Goal: Entertainment & Leisure: Consume media (video, audio)

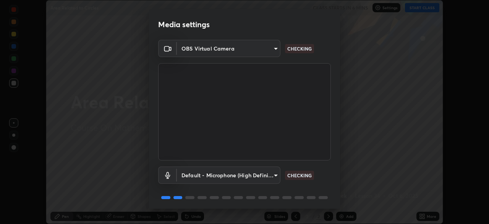
scroll to position [27, 0]
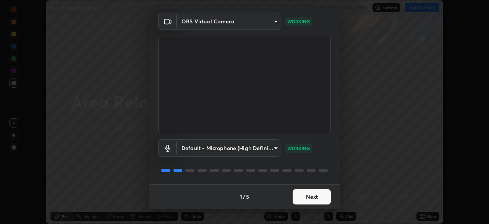
click at [319, 195] on button "Next" at bounding box center [312, 196] width 38 height 15
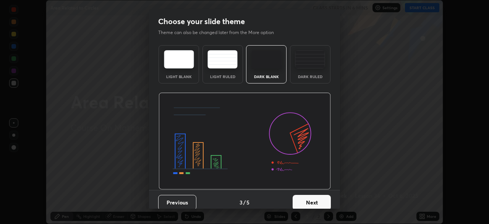
click at [322, 196] on button "Next" at bounding box center [312, 202] width 38 height 15
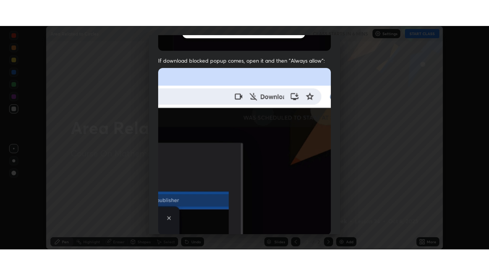
scroll to position [183, 0]
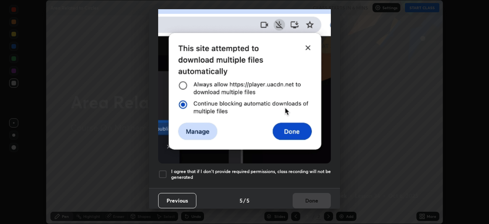
click at [317, 168] on h5 "I agree that if I don't provide required permissions, class recording will not …" at bounding box center [251, 174] width 160 height 12
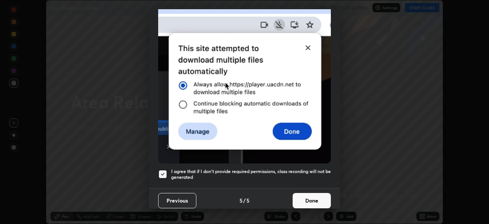
click at [317, 194] on button "Done" at bounding box center [312, 200] width 38 height 15
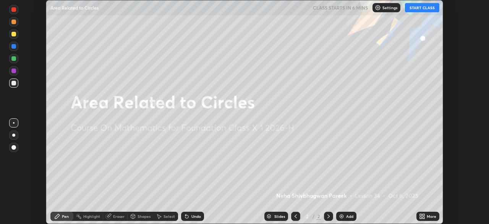
click at [424, 216] on icon at bounding box center [424, 217] width 2 height 2
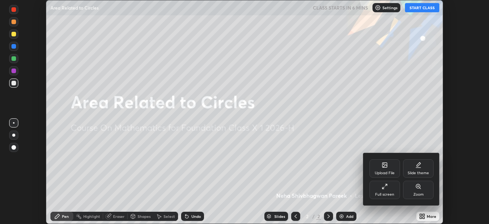
click at [389, 185] on div "Full screen" at bounding box center [385, 189] width 31 height 18
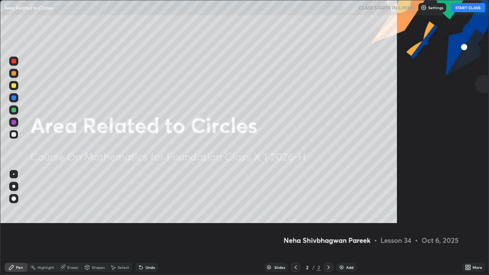
scroll to position [275, 489]
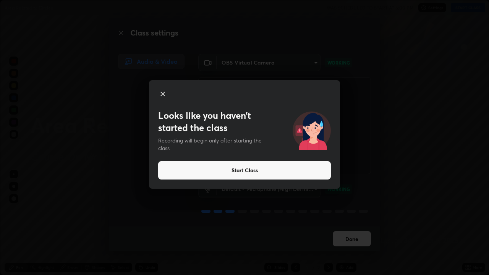
click at [315, 174] on button "Start Class" at bounding box center [244, 170] width 173 height 18
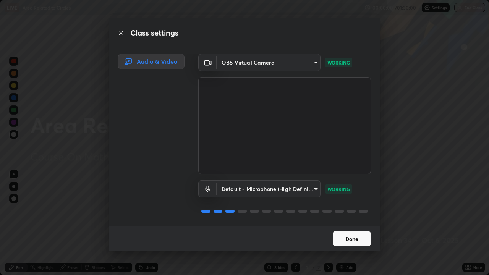
click at [346, 223] on button "Done" at bounding box center [352, 238] width 38 height 15
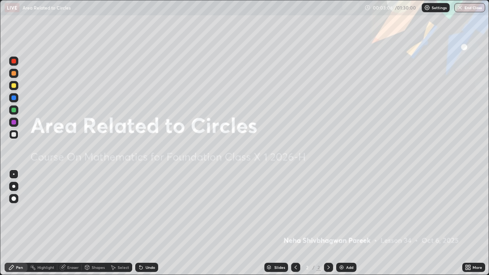
click at [343, 223] on img at bounding box center [342, 268] width 6 height 6
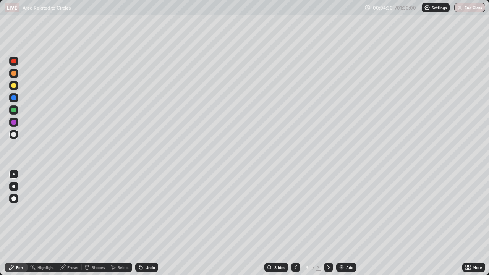
click at [92, 223] on div "Shapes" at bounding box center [95, 267] width 26 height 9
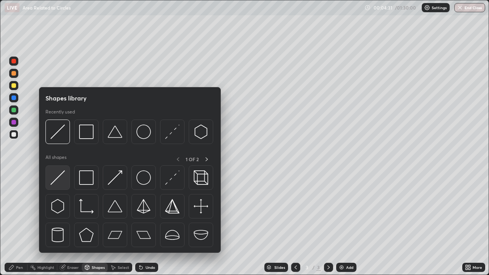
click at [63, 172] on img at bounding box center [57, 177] width 15 height 15
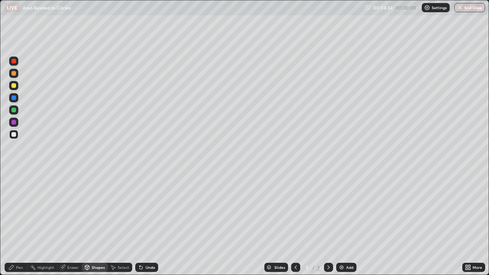
click at [38, 223] on div "Highlight" at bounding box center [43, 267] width 30 height 9
click at [18, 223] on div "Pen" at bounding box center [19, 268] width 7 height 4
click at [14, 86] on div at bounding box center [13, 85] width 5 height 5
click at [18, 74] on div at bounding box center [13, 73] width 9 height 9
click at [17, 86] on div at bounding box center [13, 85] width 9 height 9
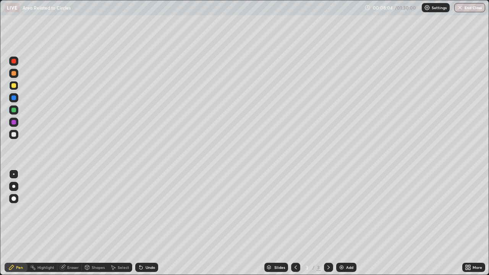
click at [96, 223] on div "Shapes" at bounding box center [98, 268] width 13 height 4
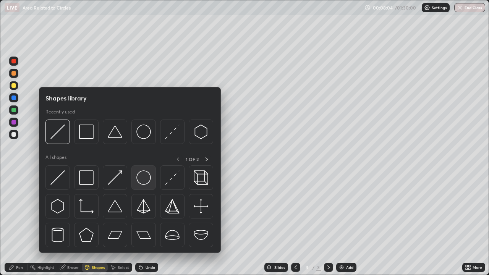
click at [141, 177] on img at bounding box center [143, 177] width 15 height 15
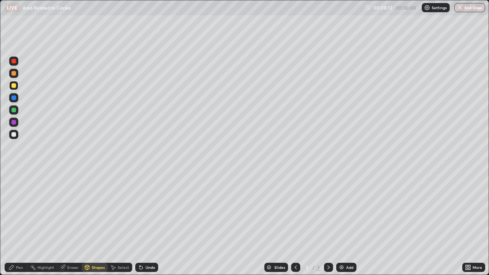
click at [14, 135] on div at bounding box center [13, 134] width 5 height 5
click at [18, 223] on div "Pen" at bounding box center [19, 268] width 7 height 4
click at [16, 61] on div at bounding box center [13, 61] width 5 height 5
click at [18, 133] on div at bounding box center [13, 134] width 9 height 9
click at [14, 61] on div at bounding box center [13, 61] width 5 height 5
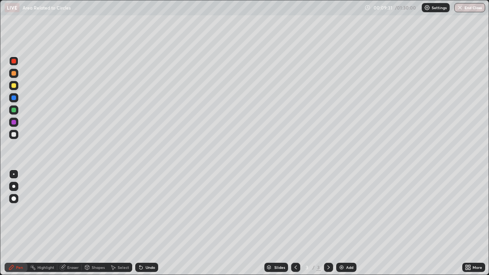
click at [16, 133] on div at bounding box center [13, 134] width 9 height 9
click at [17, 85] on div at bounding box center [13, 85] width 9 height 9
click at [15, 136] on div at bounding box center [13, 134] width 5 height 5
click at [118, 223] on div "Select" at bounding box center [123, 268] width 11 height 4
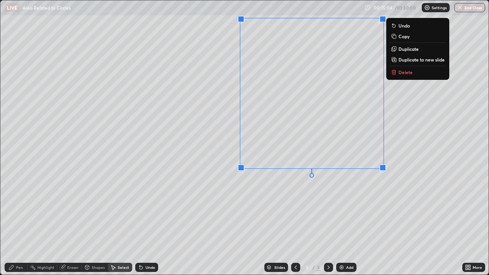
click at [328, 197] on div "0 ° Undo Copy Duplicate Duplicate to new slide Delete" at bounding box center [244, 137] width 489 height 274
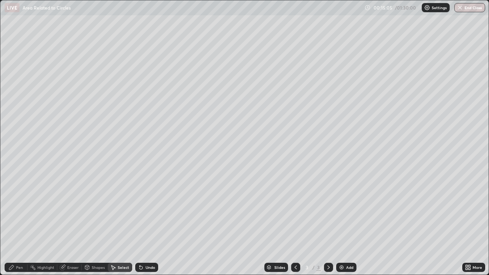
click at [17, 223] on div "Pen" at bounding box center [19, 268] width 7 height 4
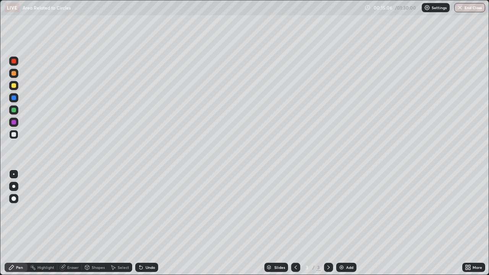
click at [18, 87] on div at bounding box center [13, 85] width 9 height 9
click at [343, 223] on div "Add" at bounding box center [346, 267] width 20 height 9
click at [17, 135] on div at bounding box center [13, 134] width 9 height 9
click at [18, 86] on div at bounding box center [13, 85] width 9 height 9
click at [16, 133] on div at bounding box center [13, 134] width 9 height 9
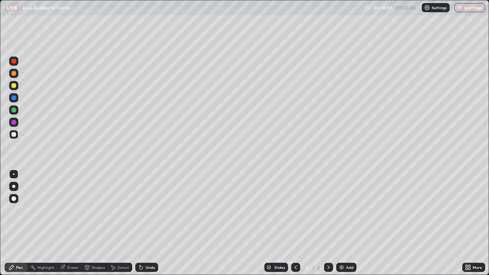
click at [15, 62] on div at bounding box center [13, 61] width 5 height 5
click at [95, 223] on div "Shapes" at bounding box center [98, 268] width 13 height 4
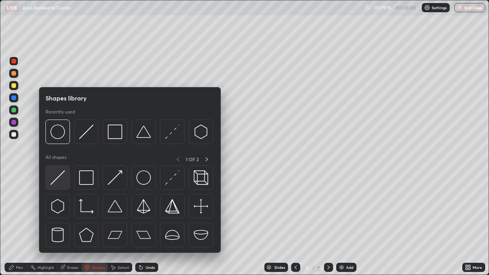
click at [62, 174] on img at bounding box center [57, 177] width 15 height 15
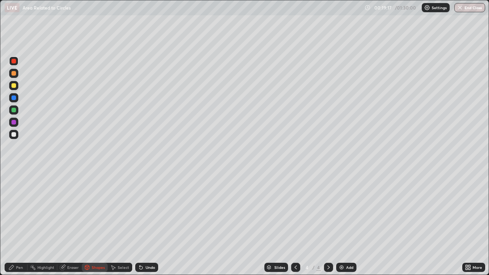
click at [16, 223] on div "Pen" at bounding box center [19, 268] width 7 height 4
click at [16, 135] on div at bounding box center [13, 134] width 9 height 9
click at [18, 86] on div at bounding box center [13, 85] width 9 height 9
click at [17, 76] on div at bounding box center [13, 73] width 9 height 9
click at [14, 133] on div at bounding box center [13, 134] width 5 height 5
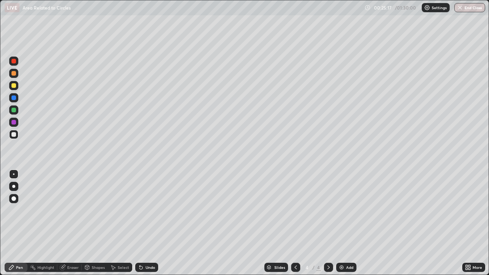
click at [121, 223] on div "Select" at bounding box center [123, 268] width 11 height 4
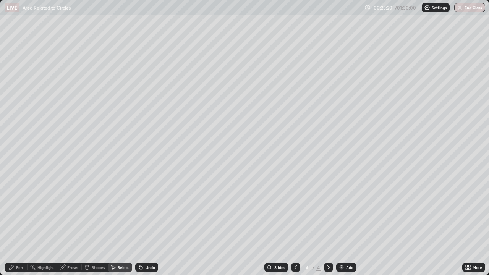
click at [339, 223] on img at bounding box center [342, 268] width 6 height 6
click at [18, 223] on div "Pen" at bounding box center [19, 268] width 7 height 4
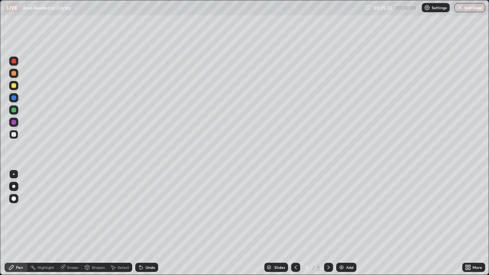
click at [18, 87] on div at bounding box center [13, 85] width 9 height 9
click at [92, 223] on div "Shapes" at bounding box center [98, 268] width 13 height 4
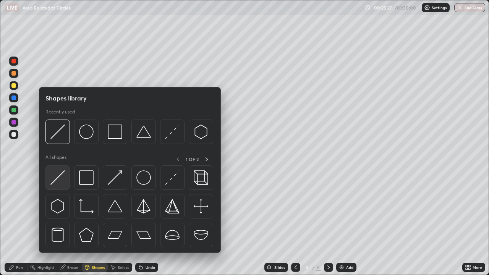
click at [61, 170] on div at bounding box center [57, 178] width 24 height 24
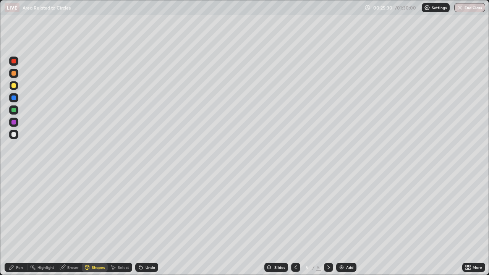
click at [17, 133] on div at bounding box center [13, 134] width 9 height 9
click at [17, 223] on div "Pen" at bounding box center [19, 268] width 7 height 4
click at [16, 223] on div "Pen" at bounding box center [19, 268] width 7 height 4
click at [17, 86] on div at bounding box center [13, 85] width 9 height 9
click at [18, 111] on div at bounding box center [13, 110] width 9 height 9
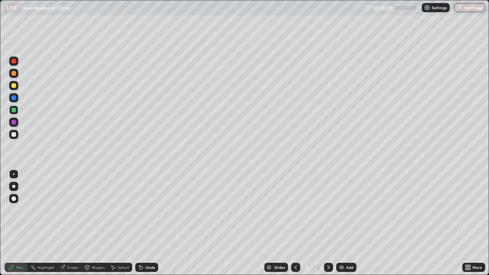
click at [17, 72] on div at bounding box center [13, 73] width 9 height 9
click at [18, 134] on div at bounding box center [13, 134] width 9 height 9
click at [18, 87] on div at bounding box center [13, 85] width 9 height 9
click at [95, 223] on div "Shapes" at bounding box center [98, 268] width 13 height 4
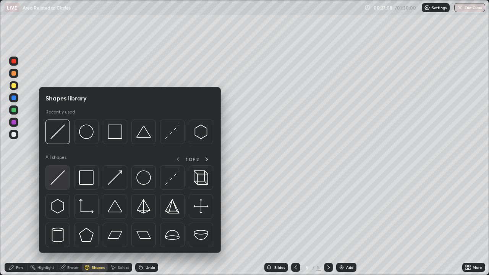
click at [63, 172] on img at bounding box center [57, 177] width 15 height 15
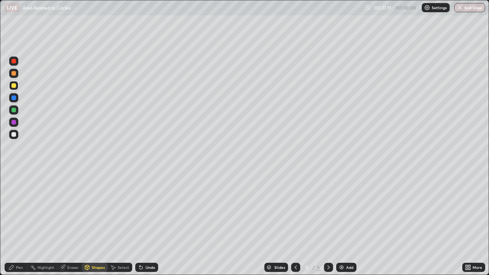
click at [18, 223] on div "Pen" at bounding box center [19, 268] width 7 height 4
click at [17, 133] on div at bounding box center [13, 134] width 9 height 9
click at [18, 88] on div at bounding box center [13, 85] width 9 height 9
click at [16, 137] on div at bounding box center [13, 134] width 9 height 9
click at [76, 223] on div "Eraser" at bounding box center [69, 267] width 24 height 9
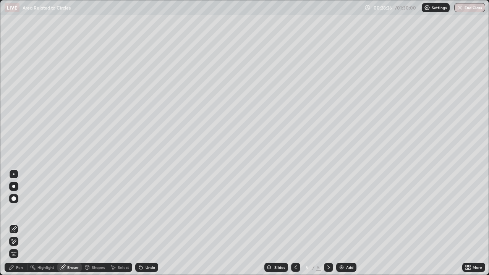
click at [21, 223] on div "Pen" at bounding box center [19, 268] width 7 height 4
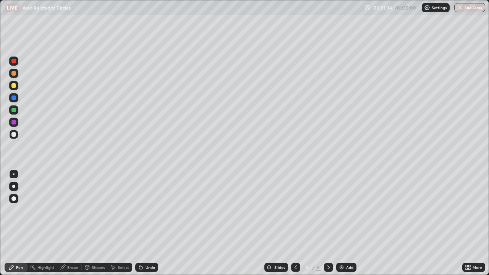
click at [342, 223] on img at bounding box center [342, 268] width 6 height 6
click at [16, 86] on div at bounding box center [13, 85] width 9 height 9
click at [18, 132] on div at bounding box center [13, 134] width 9 height 9
click at [97, 223] on div "Shapes" at bounding box center [98, 268] width 13 height 4
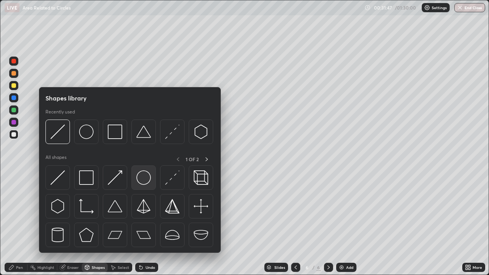
click at [140, 179] on img at bounding box center [143, 177] width 15 height 15
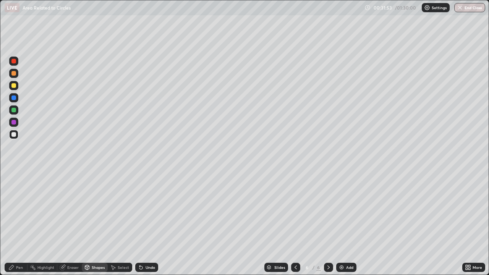
click at [97, 223] on div "Shapes" at bounding box center [95, 267] width 26 height 9
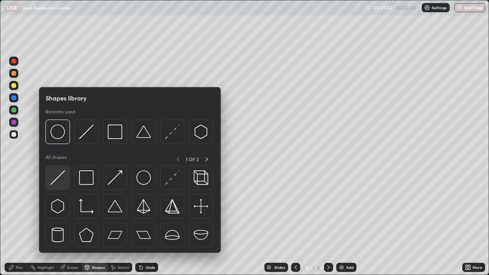
click at [62, 172] on img at bounding box center [57, 177] width 15 height 15
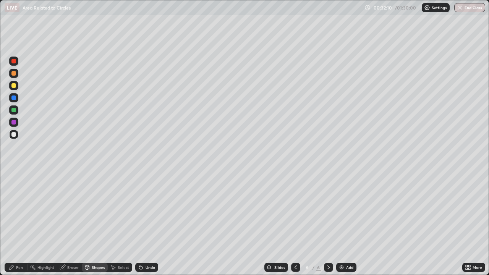
click at [18, 85] on div at bounding box center [13, 85] width 9 height 9
click at [17, 136] on div at bounding box center [13, 134] width 9 height 9
click at [17, 223] on div "Pen" at bounding box center [19, 268] width 7 height 4
click at [96, 223] on div "Shapes" at bounding box center [98, 268] width 13 height 4
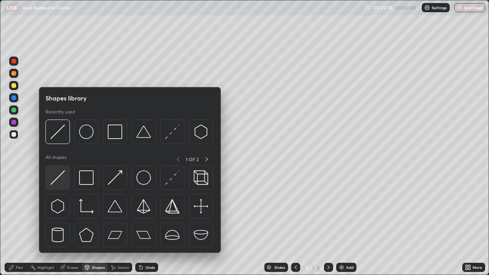
click at [62, 172] on img at bounding box center [57, 177] width 15 height 15
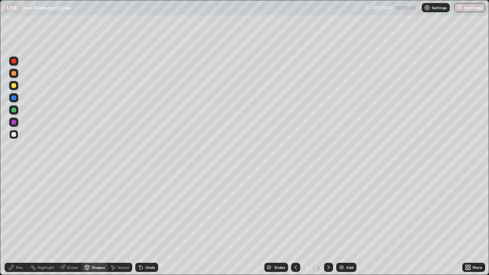
click at [14, 223] on icon at bounding box center [11, 268] width 6 height 6
click at [17, 84] on div at bounding box center [13, 85] width 9 height 9
click at [17, 135] on div at bounding box center [13, 134] width 9 height 9
click at [95, 223] on div "Shapes" at bounding box center [98, 268] width 13 height 4
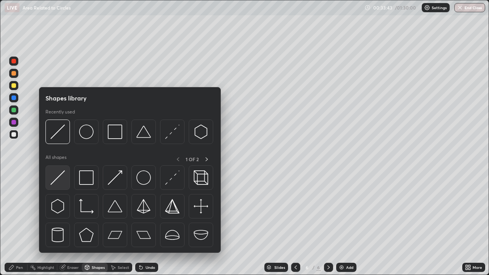
click at [63, 172] on img at bounding box center [57, 177] width 15 height 15
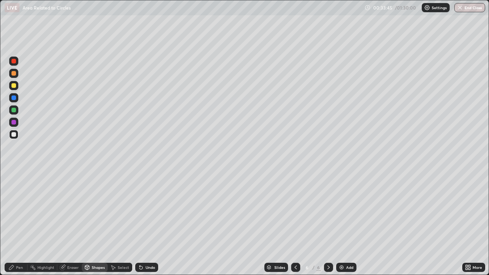
click at [16, 223] on div "Pen" at bounding box center [19, 268] width 7 height 4
click at [17, 85] on div at bounding box center [13, 85] width 9 height 9
click at [71, 223] on div "Eraser" at bounding box center [72, 268] width 11 height 4
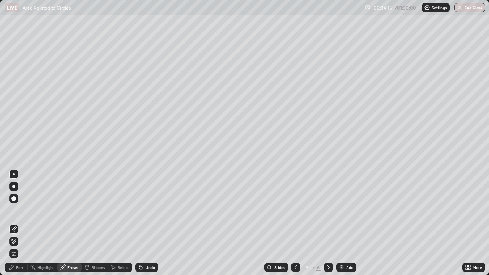
click at [22, 223] on div "Pen" at bounding box center [19, 268] width 7 height 4
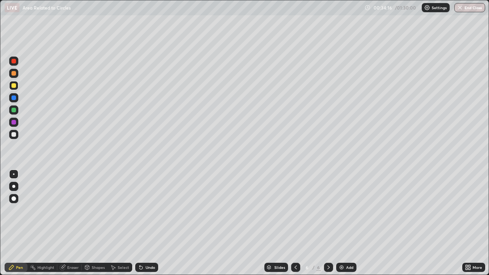
click at [18, 134] on div at bounding box center [13, 134] width 9 height 9
click at [18, 85] on div at bounding box center [13, 85] width 9 height 9
click at [18, 135] on div at bounding box center [13, 134] width 9 height 9
click at [14, 86] on div at bounding box center [13, 85] width 5 height 5
click at [14, 135] on div at bounding box center [13, 134] width 5 height 5
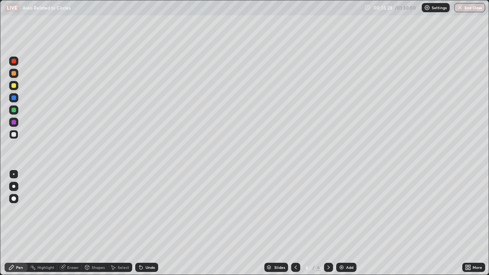
click at [94, 223] on div "Shapes" at bounding box center [98, 268] width 13 height 4
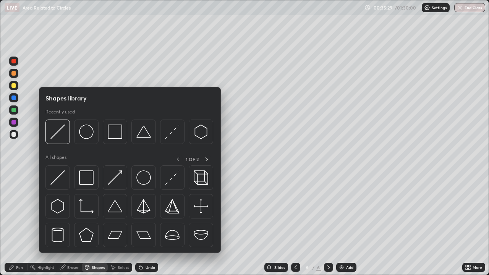
click at [17, 123] on div at bounding box center [13, 122] width 9 height 9
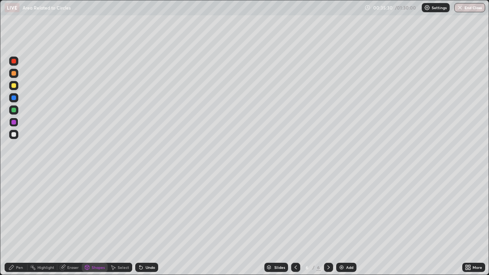
click at [96, 223] on div "Shapes" at bounding box center [98, 268] width 13 height 4
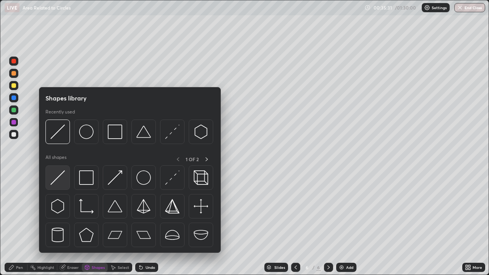
click at [60, 173] on img at bounding box center [57, 177] width 15 height 15
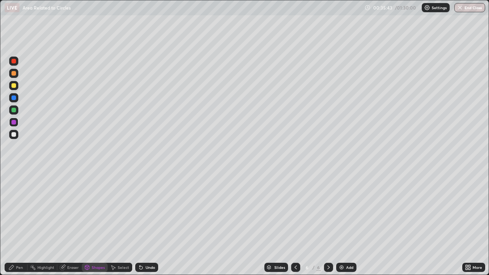
click at [16, 135] on div at bounding box center [13, 134] width 9 height 9
click at [146, 223] on div "Undo" at bounding box center [151, 268] width 10 height 4
click at [19, 223] on div "Pen" at bounding box center [19, 268] width 7 height 4
click at [96, 223] on div "Shapes" at bounding box center [98, 268] width 13 height 4
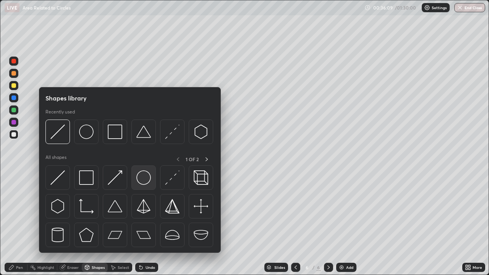
click at [143, 181] on img at bounding box center [143, 177] width 15 height 15
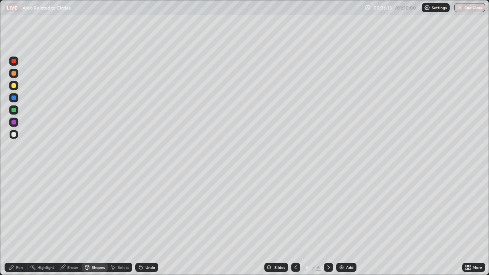
click at [97, 223] on div "Shapes" at bounding box center [98, 268] width 13 height 4
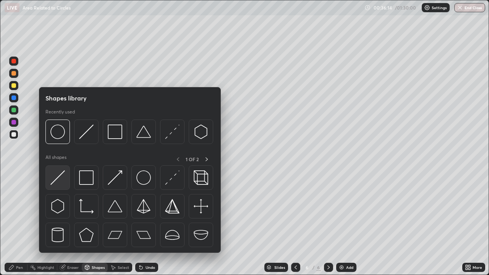
click at [64, 175] on img at bounding box center [57, 177] width 15 height 15
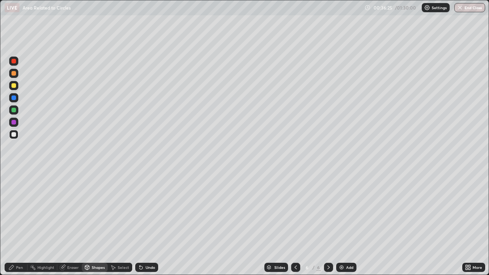
click at [19, 223] on div "Pen" at bounding box center [16, 267] width 23 height 9
click at [122, 223] on div "Select" at bounding box center [123, 268] width 11 height 4
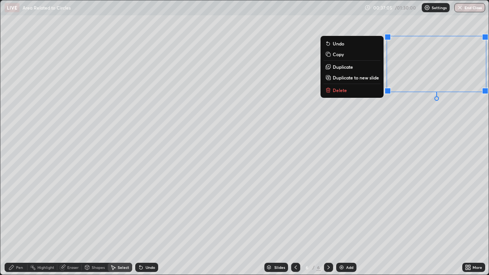
click at [93, 223] on div "Shapes" at bounding box center [98, 268] width 13 height 4
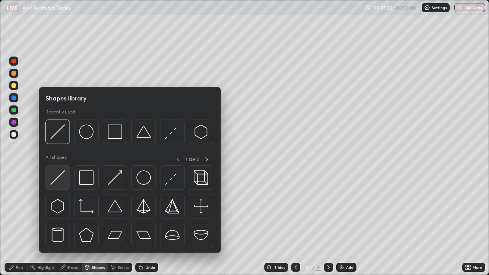
click at [60, 176] on img at bounding box center [57, 177] width 15 height 15
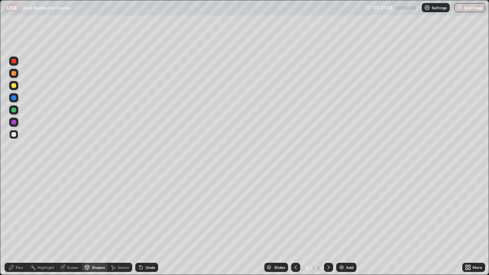
click at [21, 223] on div "Pen" at bounding box center [16, 267] width 23 height 9
click at [14, 86] on div at bounding box center [13, 85] width 5 height 5
click at [16, 135] on div at bounding box center [13, 134] width 9 height 9
click at [16, 72] on div at bounding box center [13, 73] width 9 height 9
click at [18, 136] on div at bounding box center [13, 134] width 9 height 9
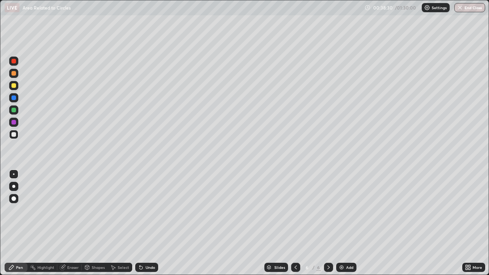
click at [17, 72] on div at bounding box center [13, 73] width 9 height 9
click at [345, 223] on div "Add" at bounding box center [346, 267] width 20 height 9
click at [16, 135] on div at bounding box center [13, 134] width 9 height 9
click at [97, 223] on div "Shapes" at bounding box center [98, 268] width 13 height 4
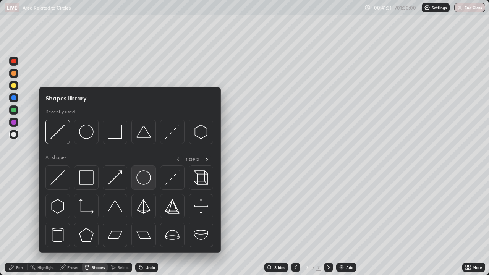
click at [144, 175] on img at bounding box center [143, 177] width 15 height 15
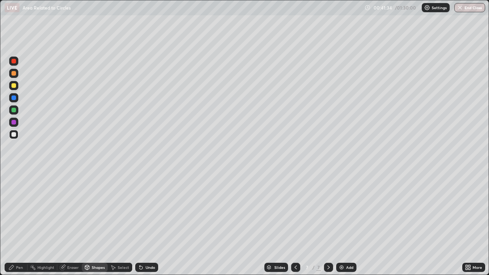
click at [97, 223] on div "Shapes" at bounding box center [98, 268] width 13 height 4
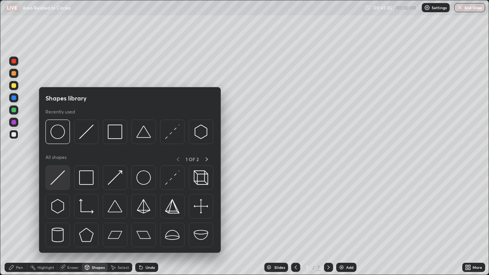
click at [62, 171] on img at bounding box center [57, 177] width 15 height 15
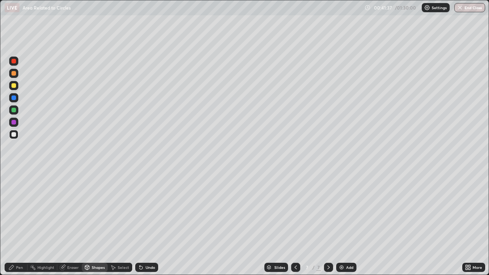
click at [146, 223] on div "Undo" at bounding box center [151, 268] width 10 height 4
click at [18, 87] on div at bounding box center [13, 85] width 9 height 9
click at [19, 223] on div "Pen" at bounding box center [19, 268] width 7 height 4
click at [16, 133] on div at bounding box center [13, 134] width 9 height 9
click at [16, 61] on div at bounding box center [13, 61] width 9 height 9
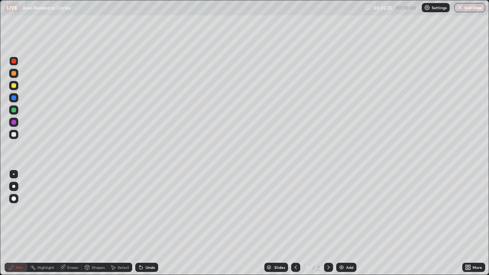
click at [14, 135] on div at bounding box center [13, 134] width 5 height 5
click at [16, 86] on div at bounding box center [13, 85] width 9 height 9
click at [18, 134] on div at bounding box center [13, 134] width 9 height 9
click at [16, 73] on div at bounding box center [13, 73] width 9 height 9
click at [17, 133] on div at bounding box center [13, 134] width 9 height 9
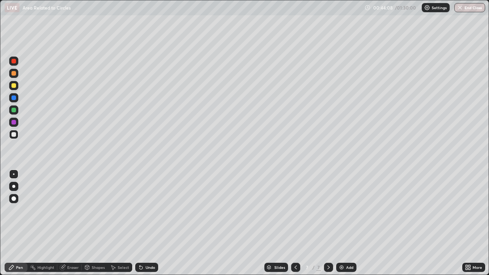
click at [17, 86] on div at bounding box center [13, 85] width 9 height 9
click at [16, 133] on div at bounding box center [13, 134] width 9 height 9
click at [17, 124] on div at bounding box center [13, 122] width 9 height 9
click at [17, 135] on div at bounding box center [13, 134] width 9 height 9
click at [76, 223] on div "Eraser" at bounding box center [72, 268] width 11 height 4
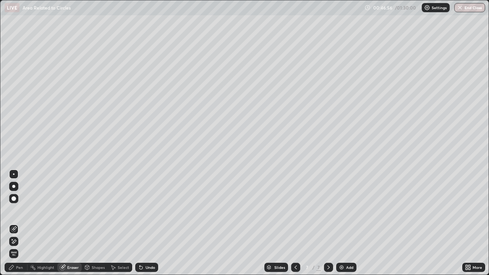
click at [21, 223] on div "Pen" at bounding box center [16, 267] width 23 height 9
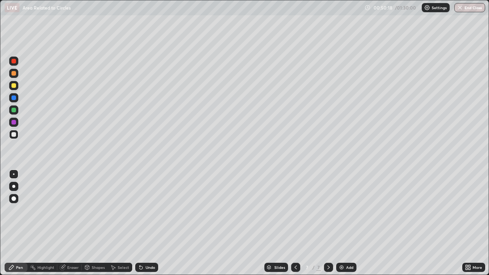
click at [342, 223] on img at bounding box center [342, 268] width 6 height 6
click at [96, 223] on div "Shapes" at bounding box center [98, 268] width 13 height 4
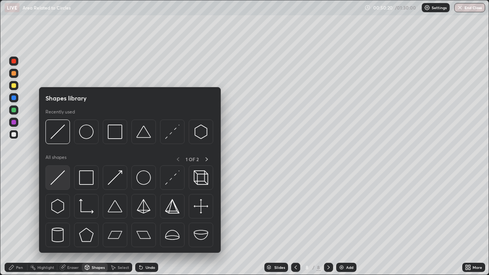
click at [62, 171] on img at bounding box center [57, 177] width 15 height 15
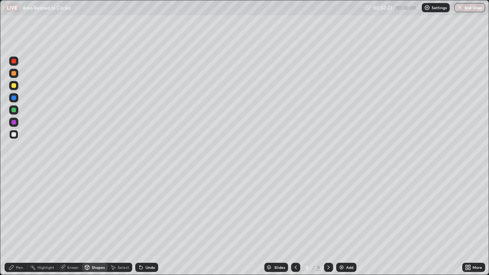
click at [14, 223] on div "Pen" at bounding box center [16, 267] width 23 height 9
click at [17, 86] on div at bounding box center [13, 85] width 9 height 9
click at [95, 223] on div "Shapes" at bounding box center [98, 268] width 13 height 4
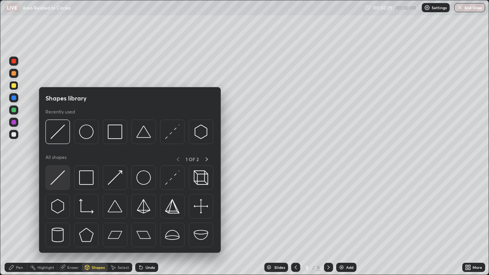
click at [61, 172] on img at bounding box center [57, 177] width 15 height 15
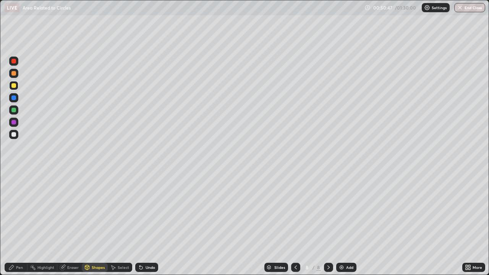
click at [146, 223] on div "Undo" at bounding box center [151, 268] width 10 height 4
click at [17, 223] on div "Pen" at bounding box center [16, 267] width 23 height 9
click at [16, 123] on div at bounding box center [13, 122] width 5 height 5
click at [17, 86] on div at bounding box center [13, 85] width 9 height 9
click at [146, 223] on div "Undo" at bounding box center [146, 267] width 23 height 9
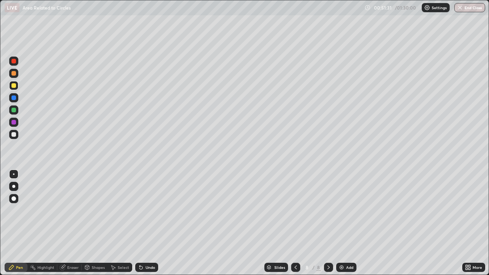
click at [146, 223] on div "Undo" at bounding box center [146, 267] width 23 height 9
click at [17, 136] on div at bounding box center [13, 134] width 9 height 9
click at [14, 86] on div at bounding box center [13, 85] width 5 height 5
click at [17, 133] on div at bounding box center [13, 134] width 9 height 9
click at [71, 223] on div "Eraser" at bounding box center [72, 268] width 11 height 4
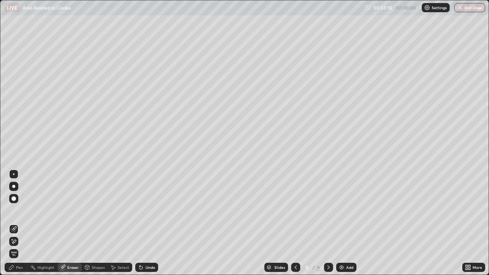
click at [19, 223] on div "Pen" at bounding box center [19, 268] width 7 height 4
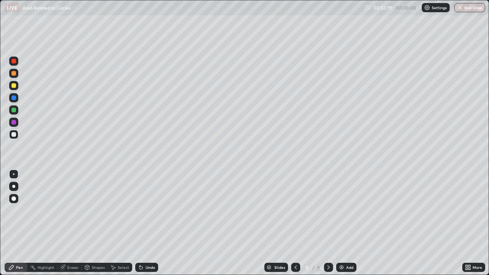
click at [17, 86] on div at bounding box center [13, 85] width 9 height 9
click at [342, 223] on img at bounding box center [342, 268] width 6 height 6
click at [95, 223] on div "Shapes" at bounding box center [98, 268] width 13 height 4
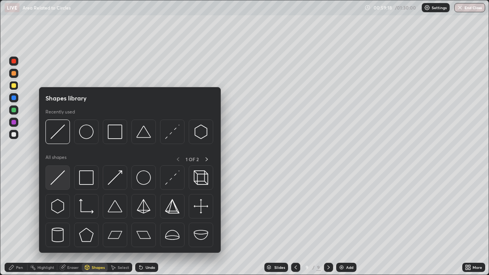
click at [61, 173] on img at bounding box center [57, 177] width 15 height 15
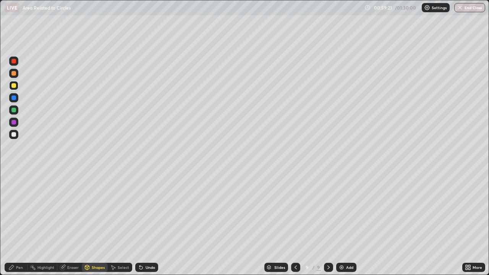
click at [15, 223] on div "Pen" at bounding box center [16, 267] width 23 height 9
click at [16, 134] on div at bounding box center [13, 134] width 9 height 9
click at [18, 86] on div at bounding box center [13, 85] width 9 height 9
click at [16, 73] on div at bounding box center [13, 73] width 9 height 9
click at [17, 134] on div at bounding box center [13, 134] width 9 height 9
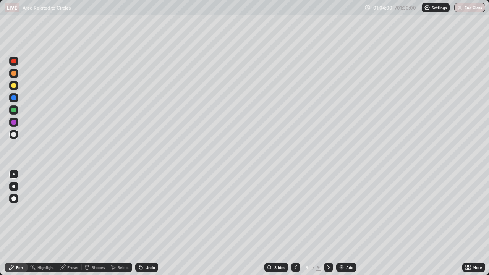
click at [93, 223] on div "Shapes" at bounding box center [95, 267] width 26 height 9
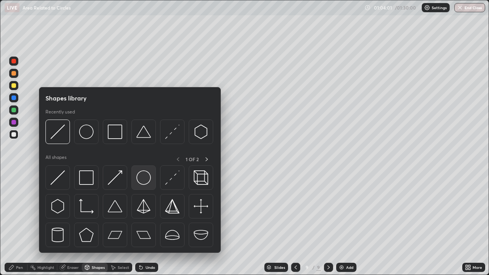
click at [143, 179] on img at bounding box center [143, 177] width 15 height 15
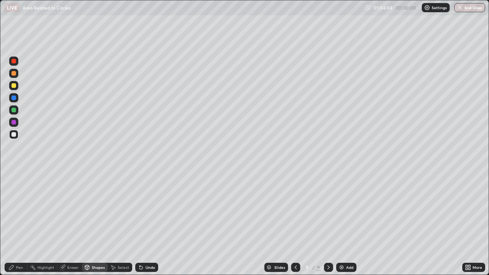
click at [95, 223] on div "Shapes" at bounding box center [95, 267] width 26 height 9
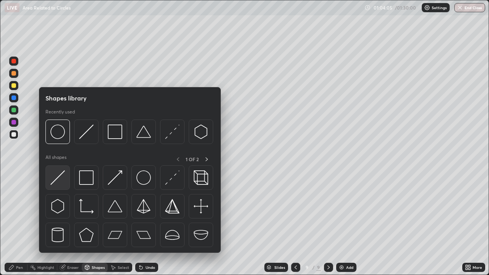
click at [61, 172] on img at bounding box center [57, 177] width 15 height 15
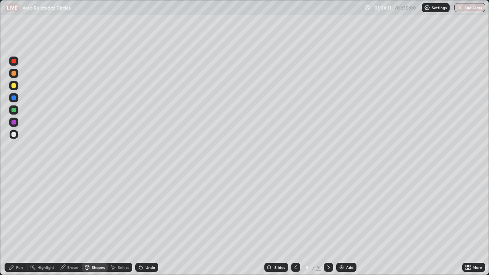
click at [21, 223] on div "Pen" at bounding box center [19, 268] width 7 height 4
click at [18, 73] on div at bounding box center [13, 73] width 9 height 9
click at [18, 133] on div at bounding box center [13, 134] width 9 height 9
click at [18, 84] on div at bounding box center [13, 85] width 9 height 9
click at [16, 110] on div at bounding box center [13, 110] width 9 height 9
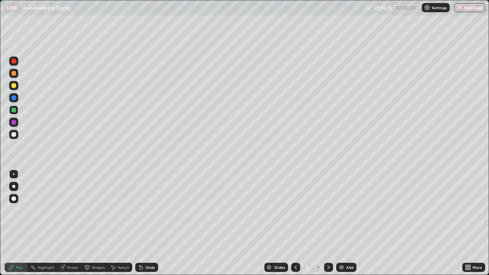
click at [93, 223] on div "Shapes" at bounding box center [98, 268] width 13 height 4
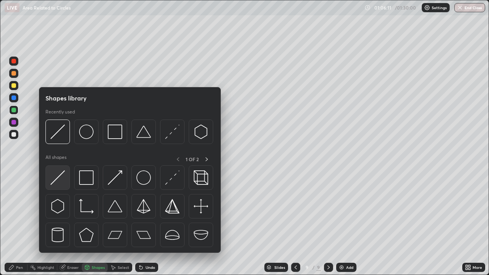
click at [60, 172] on img at bounding box center [57, 177] width 15 height 15
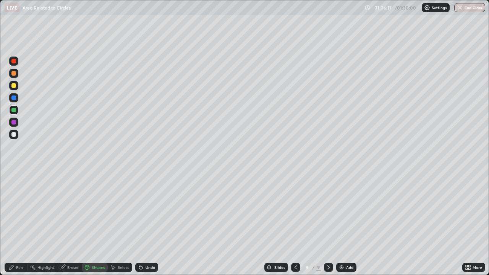
click at [19, 223] on div "Pen" at bounding box center [19, 268] width 7 height 4
click at [16, 135] on div at bounding box center [13, 134] width 9 height 9
click at [97, 223] on div "Shapes" at bounding box center [98, 268] width 13 height 4
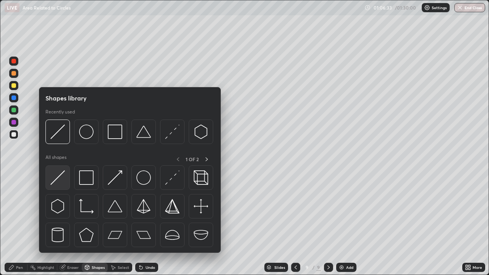
click at [64, 172] on img at bounding box center [57, 177] width 15 height 15
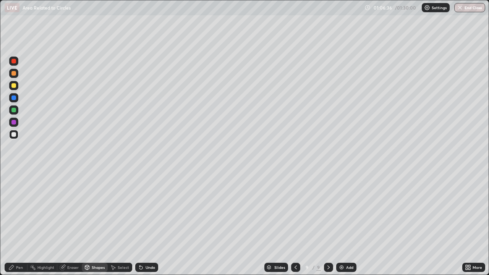
click at [146, 223] on div "Undo" at bounding box center [151, 268] width 10 height 4
click at [20, 223] on div "Pen" at bounding box center [19, 268] width 7 height 4
click at [14, 110] on div at bounding box center [13, 110] width 5 height 5
click at [18, 135] on div at bounding box center [13, 134] width 9 height 9
click at [16, 124] on div at bounding box center [13, 122] width 9 height 9
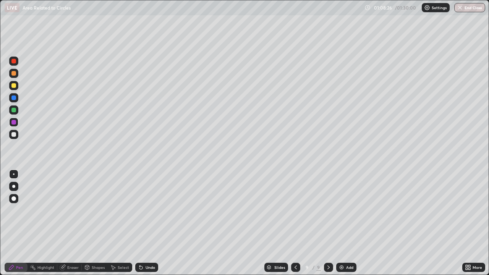
click at [150, 223] on div "Undo" at bounding box center [151, 268] width 10 height 4
click at [151, 223] on div "Undo" at bounding box center [146, 267] width 23 height 9
click at [152, 223] on div "Undo" at bounding box center [146, 267] width 23 height 9
click at [120, 223] on div "Select" at bounding box center [123, 268] width 11 height 4
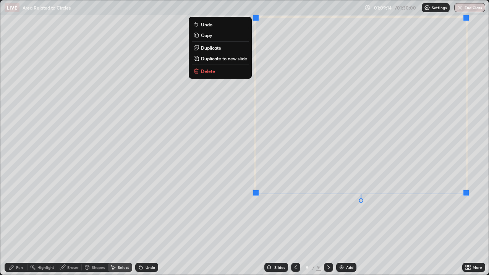
click at [283, 209] on div "0 ° Undo Copy Duplicate Duplicate to new slide Delete" at bounding box center [244, 137] width 489 height 274
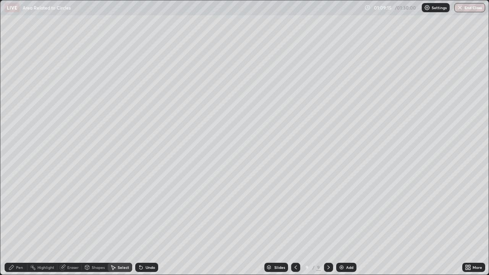
click at [22, 223] on div "Pen" at bounding box center [16, 267] width 23 height 9
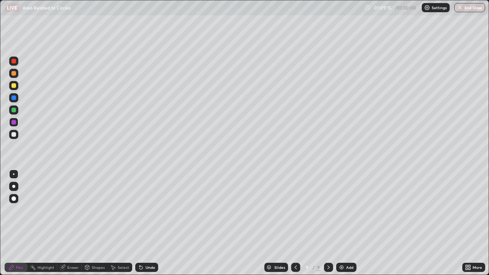
click at [17, 133] on div at bounding box center [13, 134] width 9 height 9
click at [17, 76] on div at bounding box center [13, 73] width 9 height 9
click at [343, 223] on img at bounding box center [342, 268] width 6 height 6
click at [18, 134] on div at bounding box center [13, 134] width 9 height 9
click at [97, 223] on div "Shapes" at bounding box center [95, 267] width 26 height 9
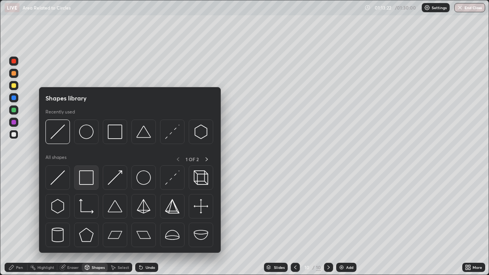
click at [86, 178] on img at bounding box center [86, 177] width 15 height 15
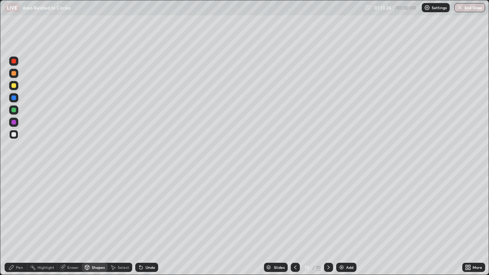
click at [97, 223] on div "Shapes" at bounding box center [95, 267] width 26 height 9
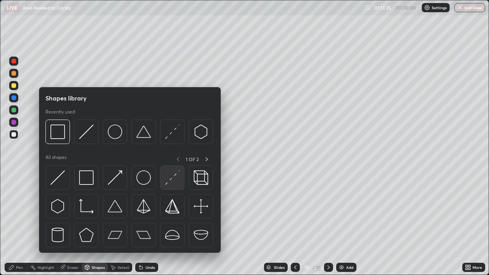
click at [172, 174] on img at bounding box center [172, 177] width 15 height 15
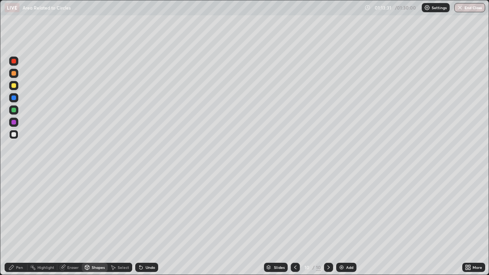
click at [17, 85] on div at bounding box center [13, 85] width 9 height 9
click at [148, 223] on div "Undo" at bounding box center [146, 267] width 23 height 9
click at [18, 223] on div "Pen" at bounding box center [19, 268] width 7 height 4
click at [17, 121] on div at bounding box center [13, 122] width 9 height 9
click at [16, 60] on div at bounding box center [13, 61] width 9 height 9
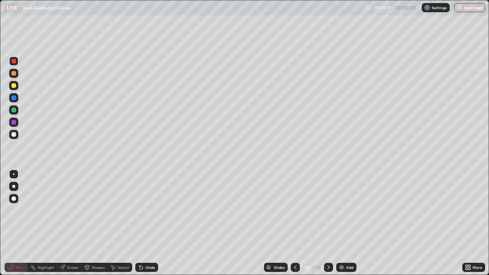
click at [17, 135] on div at bounding box center [13, 134] width 9 height 9
click at [17, 111] on div at bounding box center [13, 110] width 9 height 9
click at [16, 134] on div at bounding box center [13, 134] width 9 height 9
click at [17, 83] on div at bounding box center [13, 85] width 9 height 9
